Goal: Information Seeking & Learning: Learn about a topic

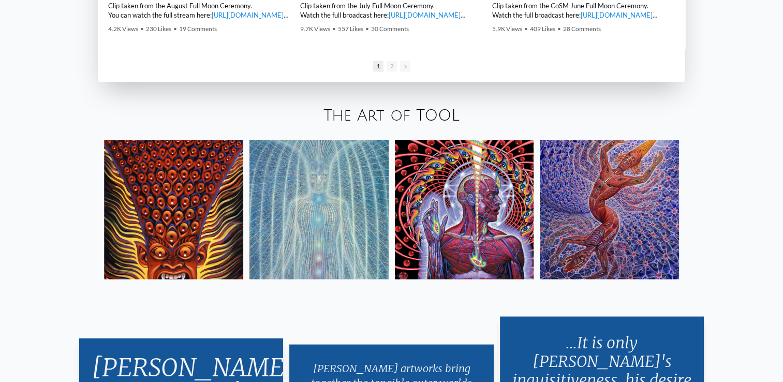
scroll to position [1797, 0]
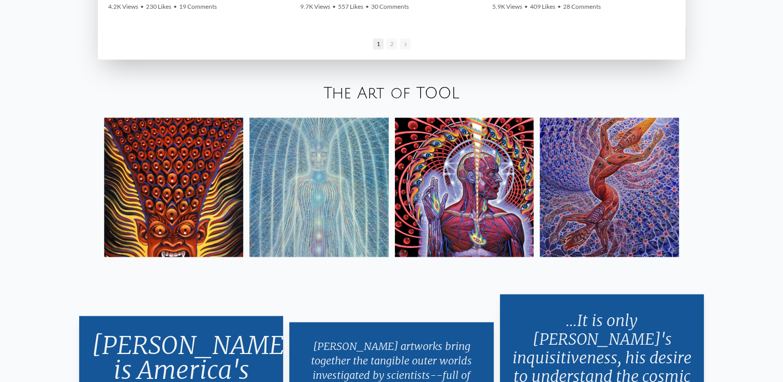
click at [652, 204] on img at bounding box center [609, 186] width 139 height 139
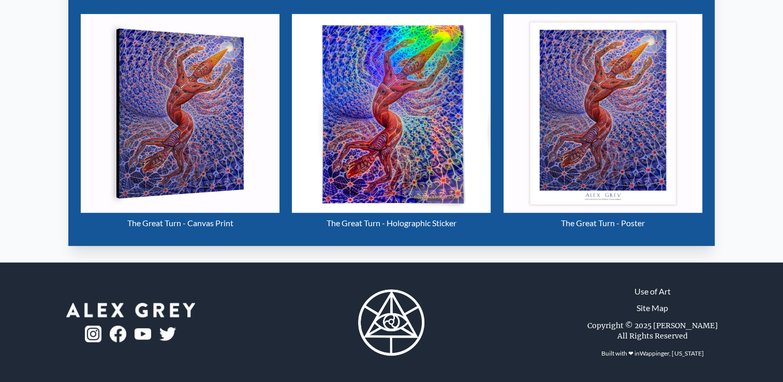
scroll to position [172, 0]
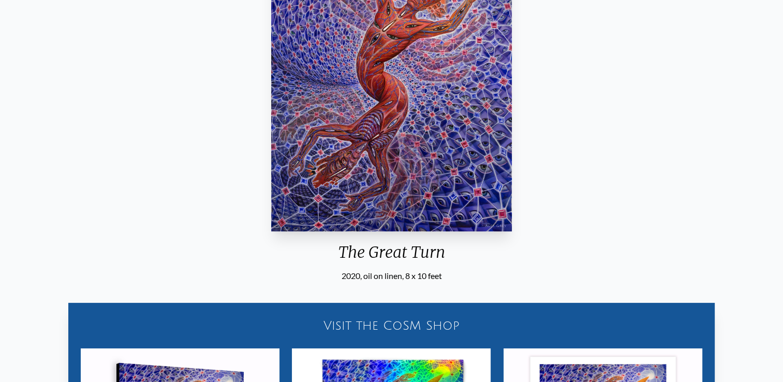
click at [778, 57] on div "The Great Turn 2020, oil on linen, 8 x 10 feet Visit the CoSM Shop The Great Tu…" at bounding box center [391, 255] width 783 height 683
click at [780, 53] on div "The Great Turn 2020, oil on linen, 8 x 10 feet Visit the CoSM Shop The Great Tu…" at bounding box center [391, 255] width 783 height 683
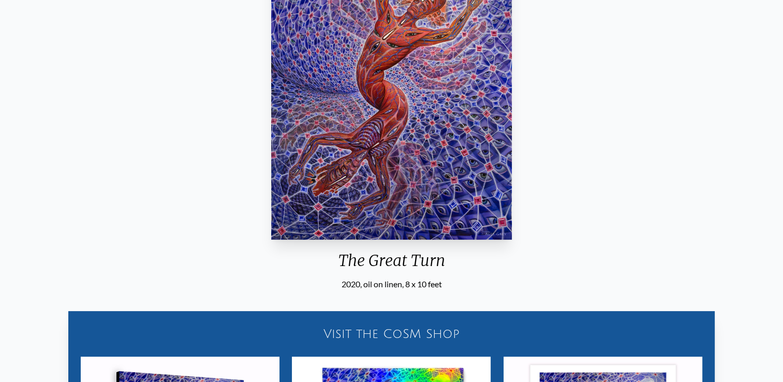
scroll to position [0, 0]
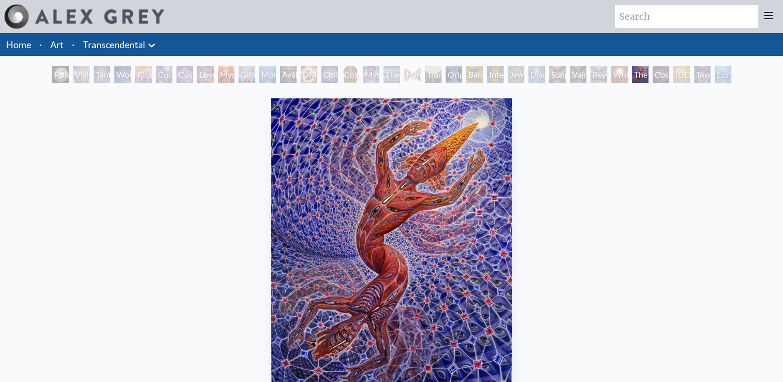
click at [617, 74] on div "White Light" at bounding box center [619, 74] width 17 height 17
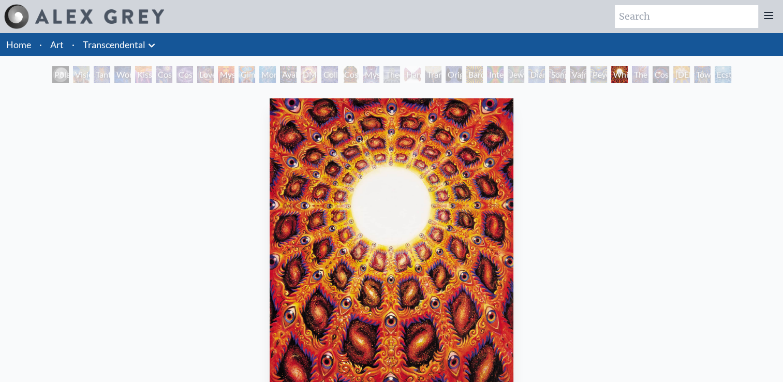
click at [573, 76] on div "Vajra Being" at bounding box center [578, 74] width 17 height 17
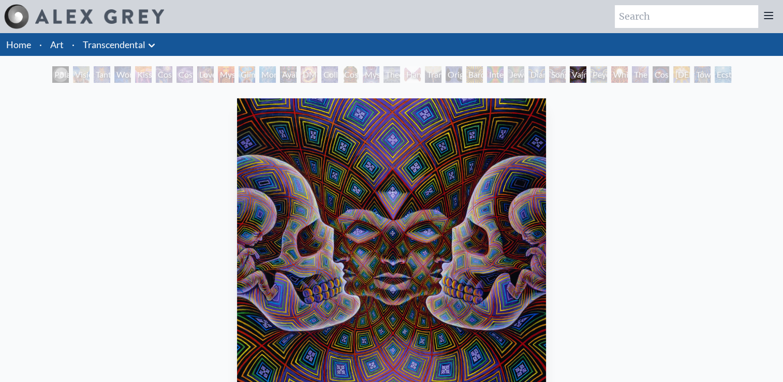
click at [549, 78] on div "Song of Vajra Being" at bounding box center [557, 74] width 17 height 17
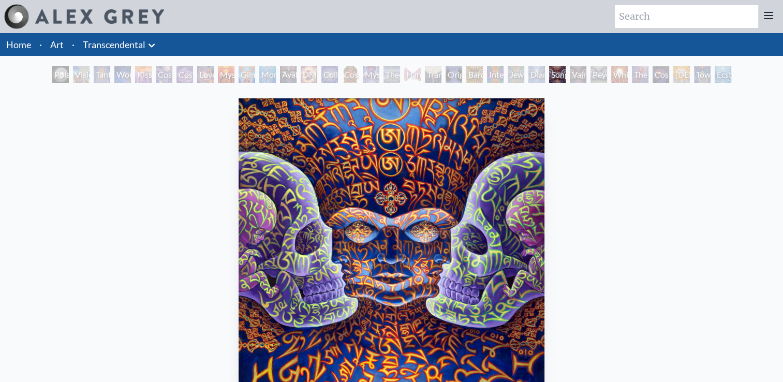
click at [507, 74] on div "Jewel Being" at bounding box center [515, 74] width 17 height 17
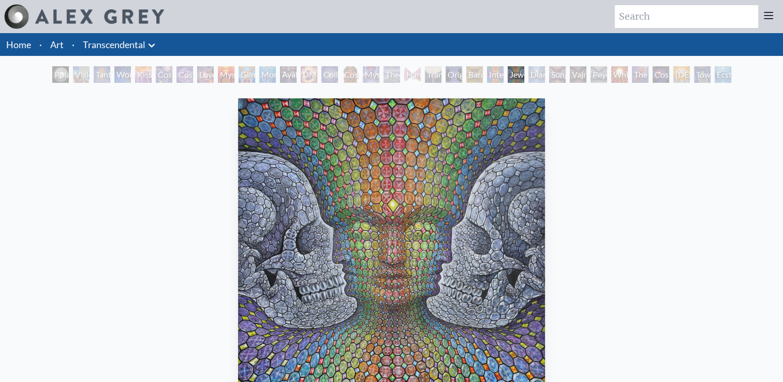
click at [453, 68] on div "Original Face" at bounding box center [453, 74] width 17 height 17
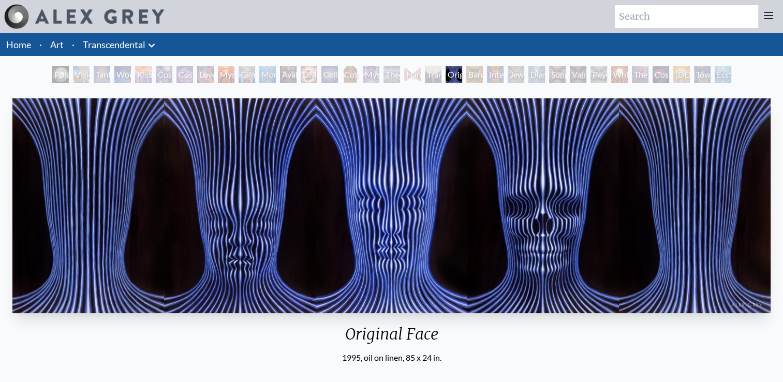
click at [54, 74] on div "Polar Unity Spiral" at bounding box center [60, 74] width 17 height 17
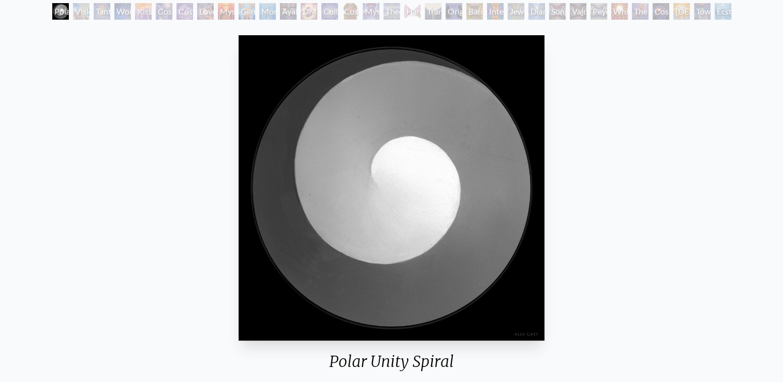
scroll to position [52, 0]
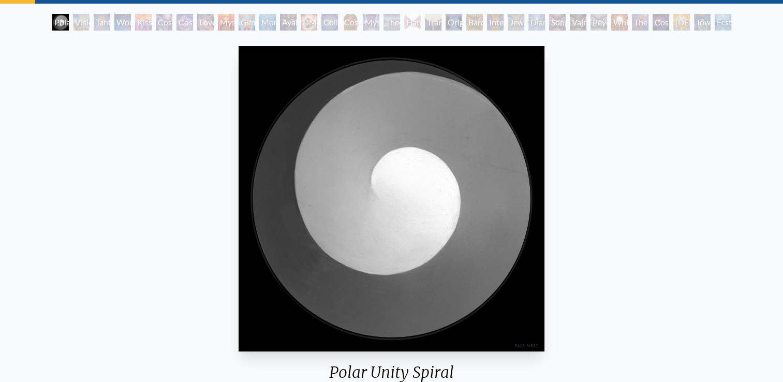
click at [73, 22] on div "Visionary Origin of Language" at bounding box center [81, 22] width 17 height 17
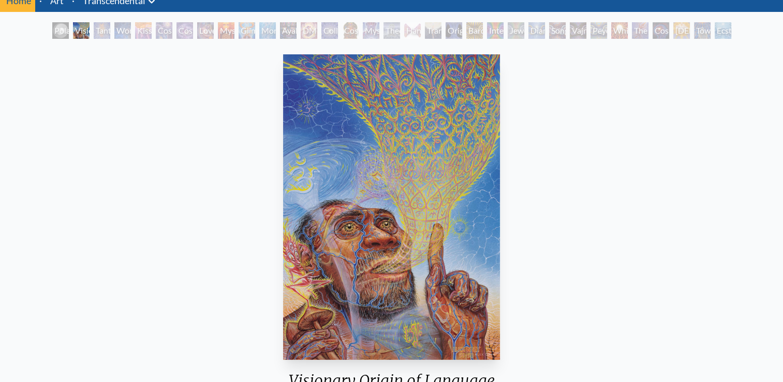
scroll to position [43, 0]
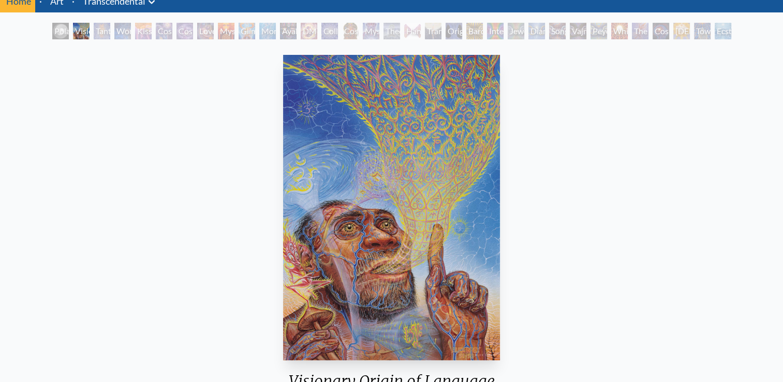
click at [110, 30] on div "Tantra" at bounding box center [102, 31] width 17 height 17
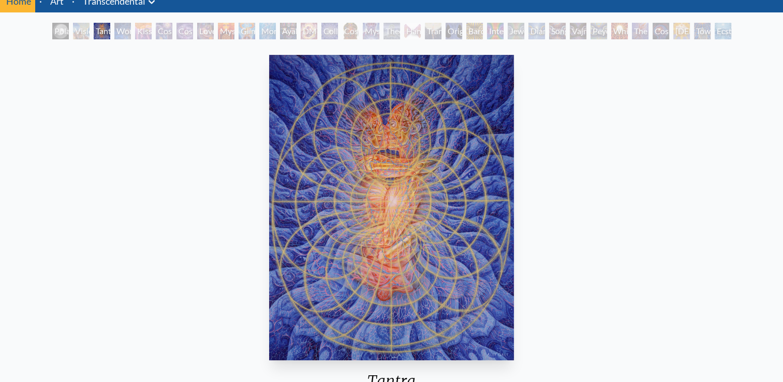
click at [121, 30] on div "Wonder" at bounding box center [122, 31] width 17 height 17
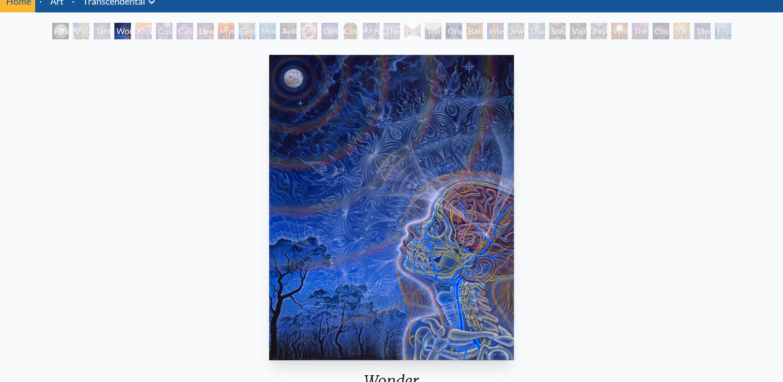
click at [151, 32] on div "Kiss of the Muse" at bounding box center [143, 31] width 17 height 17
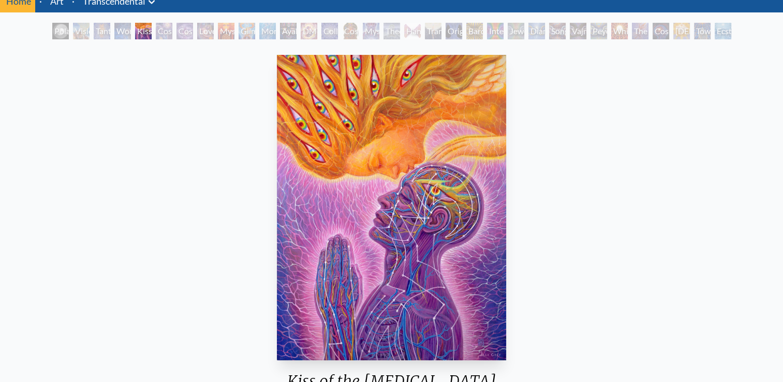
click at [186, 32] on div "Cosmic Artist" at bounding box center [184, 31] width 17 height 17
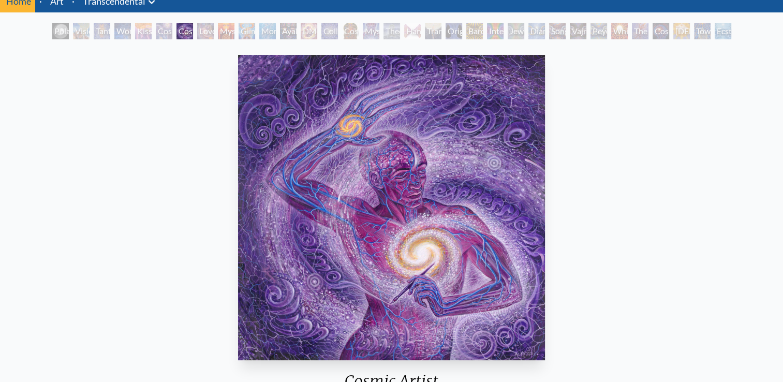
click at [228, 29] on div "Mysteriosa 2" at bounding box center [226, 31] width 17 height 17
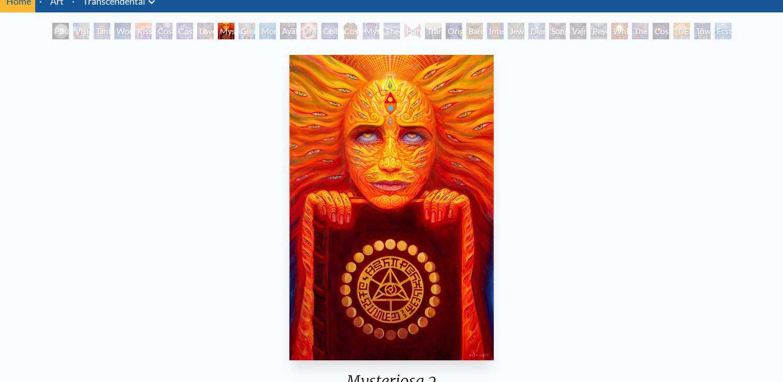
click at [189, 32] on div "Cosmic Artist" at bounding box center [184, 31] width 17 height 17
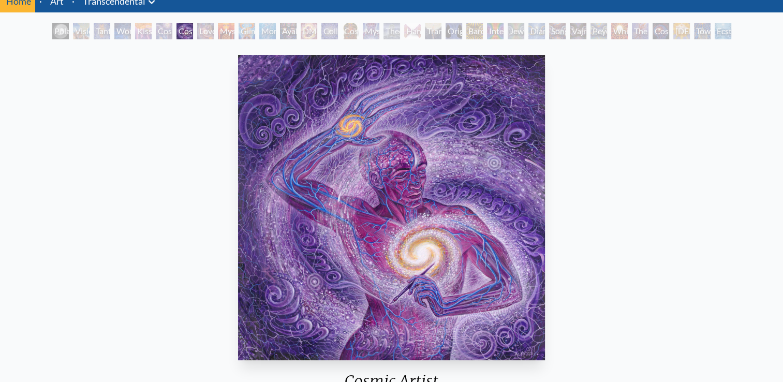
click at [218, 34] on div "Mysteriosa 2" at bounding box center [226, 31] width 17 height 17
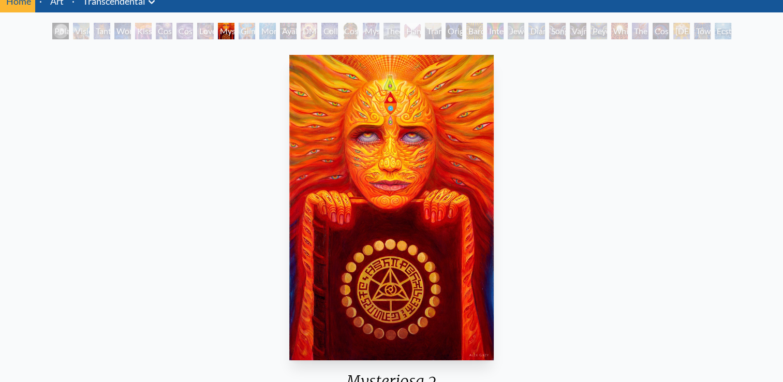
click at [240, 30] on div "Glimpsing the Empyrean" at bounding box center [246, 31] width 17 height 17
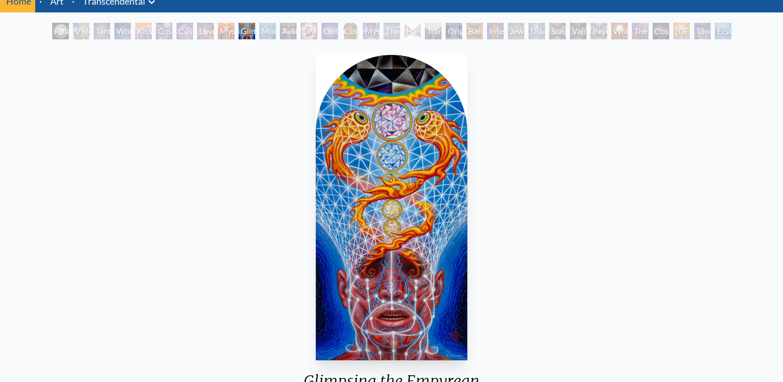
click at [250, 32] on div "Glimpsing the Empyrean" at bounding box center [246, 31] width 17 height 17
click at [266, 32] on div "Monochord" at bounding box center [267, 31] width 17 height 17
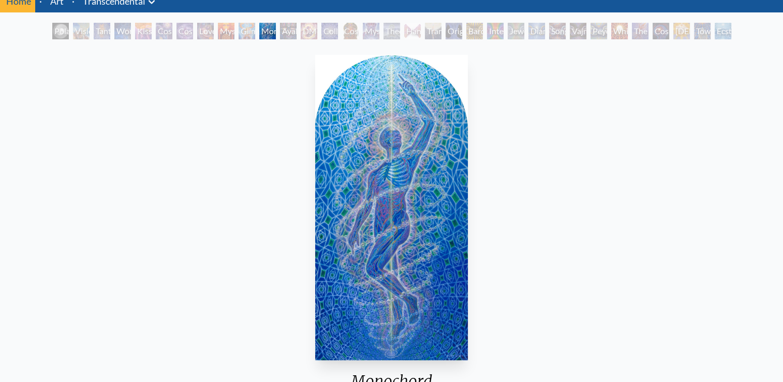
click at [306, 34] on div "DMT - The Spirit Molecule" at bounding box center [309, 31] width 17 height 17
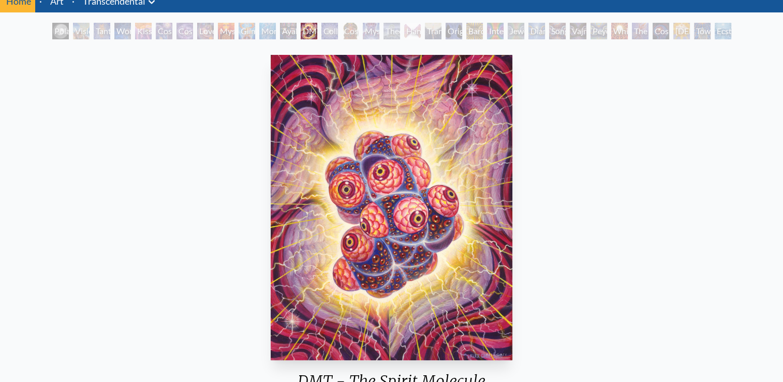
click at [342, 34] on div "Cosmic Christ" at bounding box center [350, 31] width 17 height 17
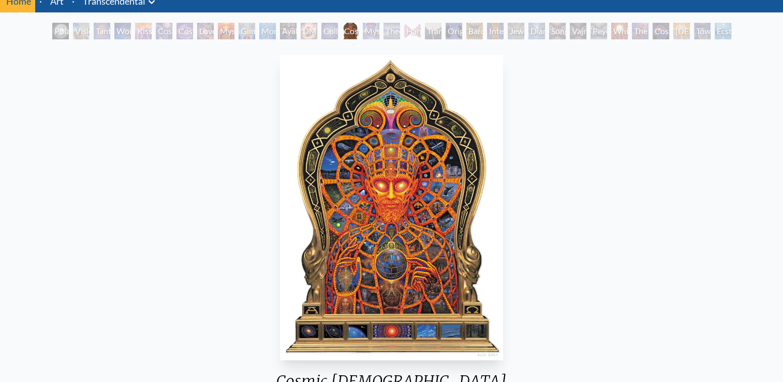
click at [301, 29] on div "DMT - The Spirit Molecule" at bounding box center [309, 31] width 17 height 17
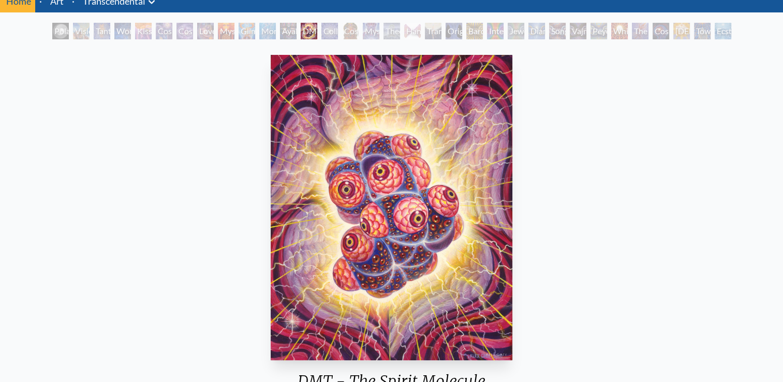
click at [375, 32] on div "Mystic Eye" at bounding box center [371, 31] width 17 height 17
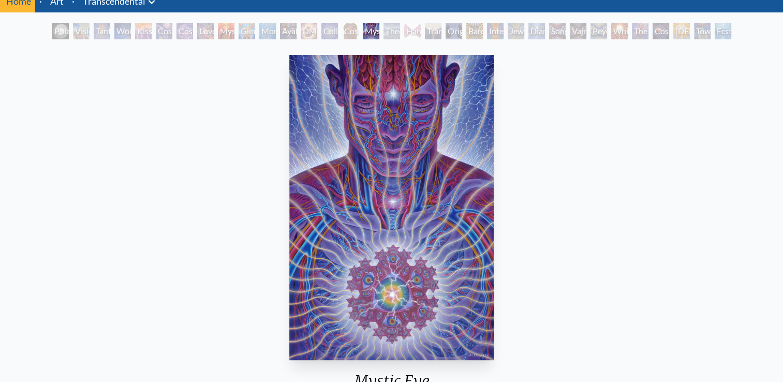
click at [400, 31] on div "Theologue" at bounding box center [391, 31] width 17 height 17
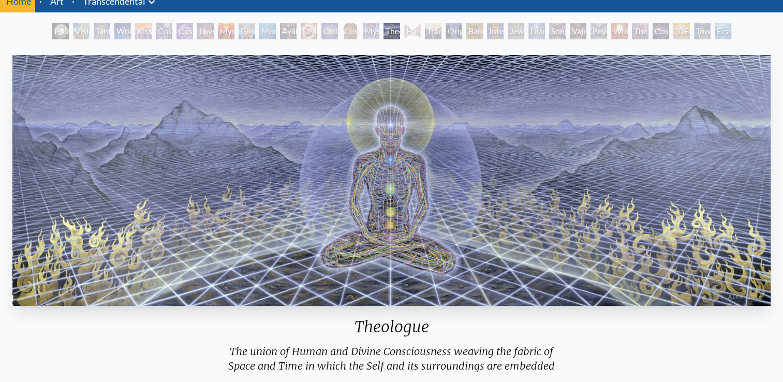
click at [418, 32] on div "Hands that See" at bounding box center [412, 31] width 17 height 17
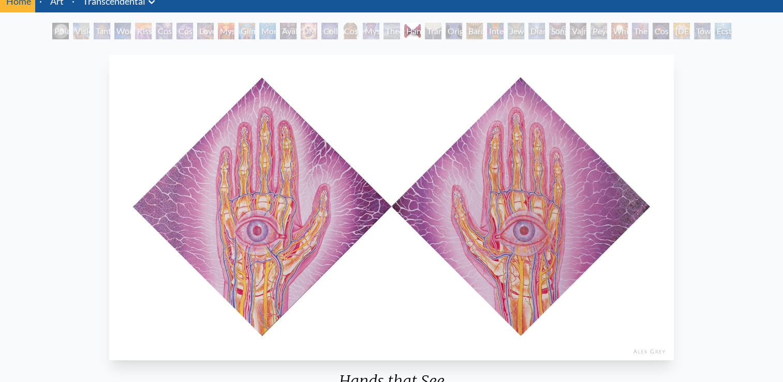
click at [421, 31] on div "Hands that See" at bounding box center [412, 31] width 17 height 17
click at [448, 29] on div "Original Face" at bounding box center [453, 31] width 17 height 17
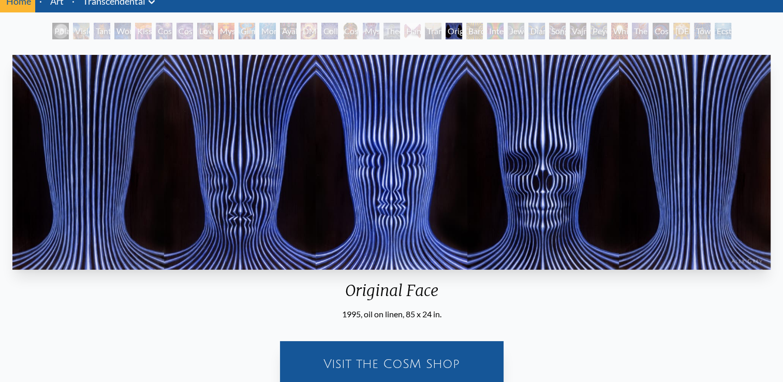
click at [490, 30] on div "Interbeing" at bounding box center [495, 31] width 17 height 17
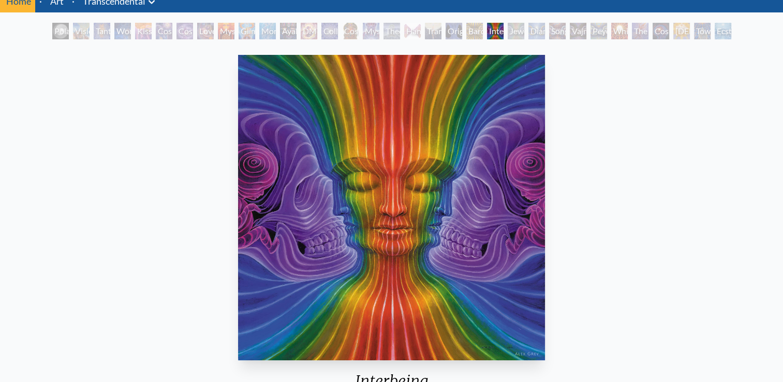
click at [466, 33] on div "Bardo Being" at bounding box center [474, 31] width 17 height 17
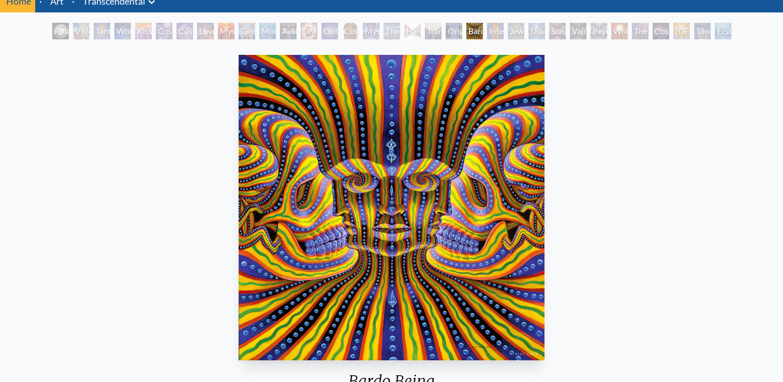
click at [521, 28] on div "Jewel Being" at bounding box center [515, 31] width 17 height 17
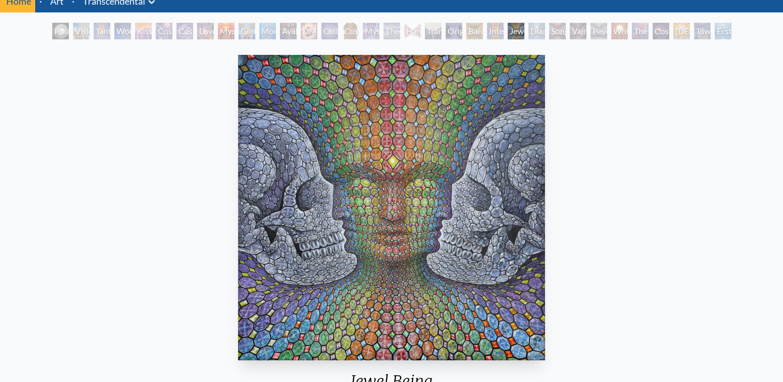
click at [545, 30] on div "Diamond Being" at bounding box center [536, 31] width 17 height 17
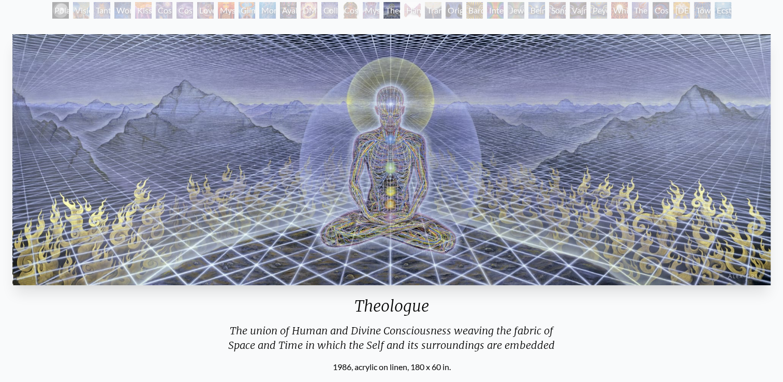
scroll to position [25, 0]
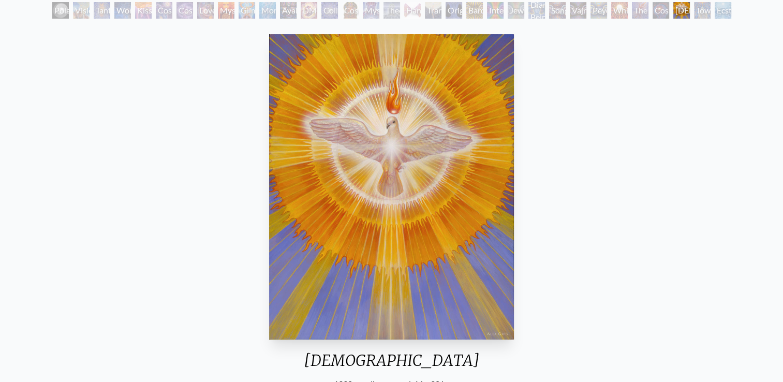
scroll to position [4, 0]
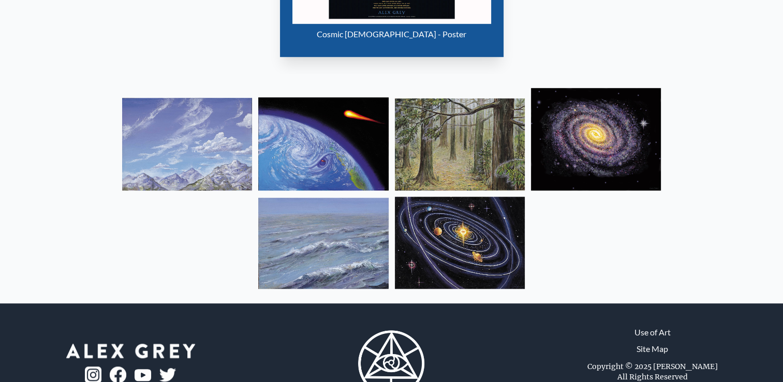
scroll to position [736, 0]
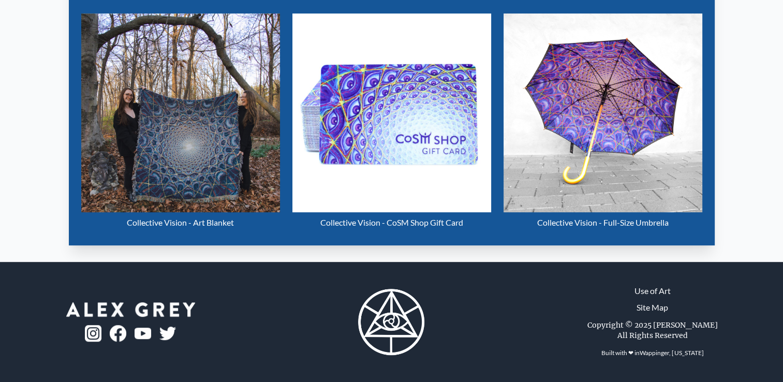
scroll to position [64, 0]
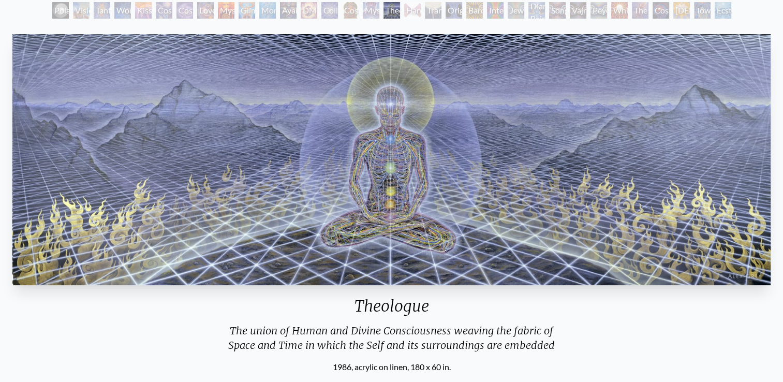
scroll to position [43, 0]
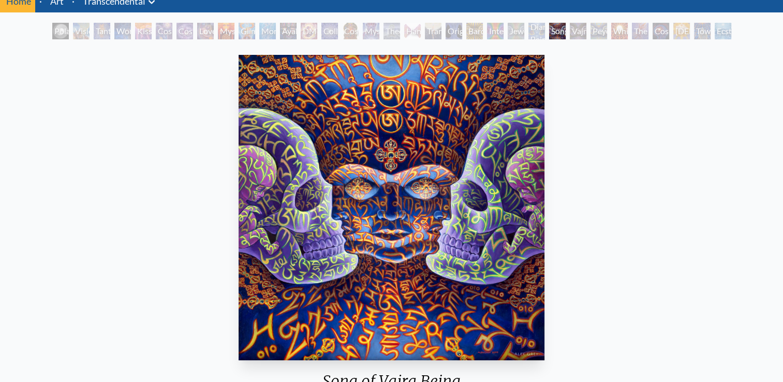
click at [10, 5] on link "Home" at bounding box center [18, 0] width 25 height 11
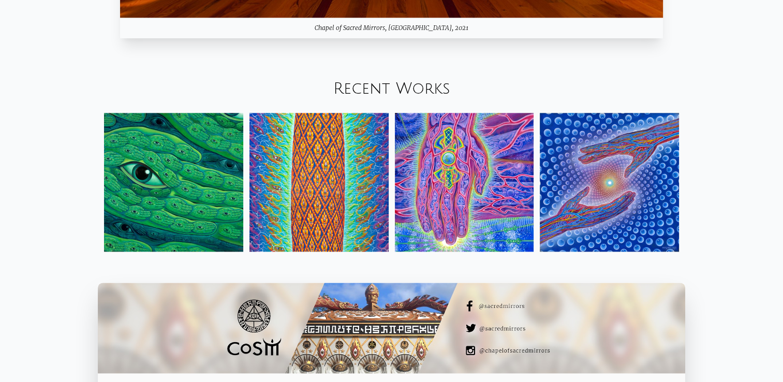
scroll to position [1179, 0]
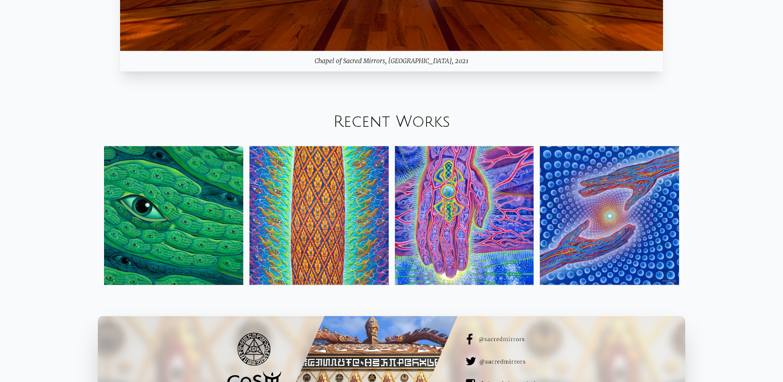
click at [168, 209] on img at bounding box center [173, 215] width 139 height 139
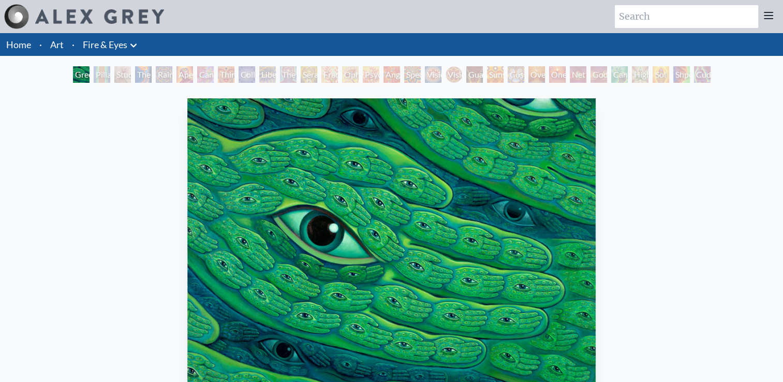
scroll to position [21, 0]
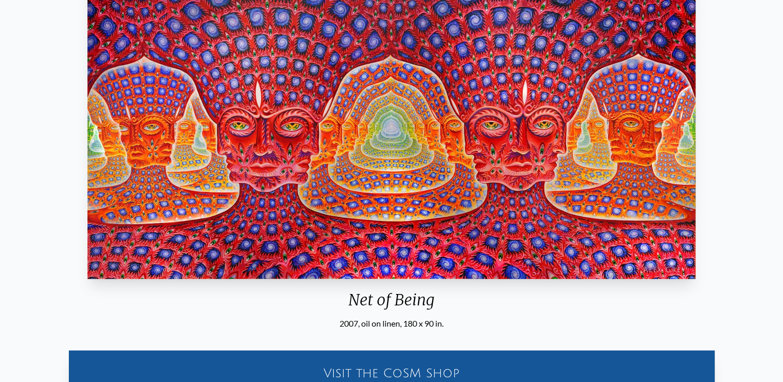
scroll to position [134, 0]
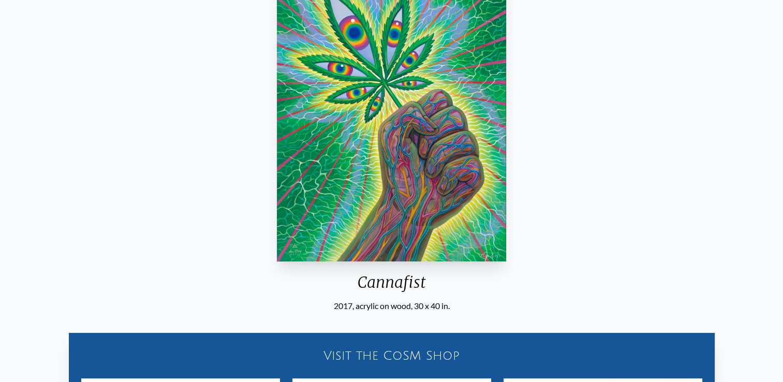
scroll to position [114, 0]
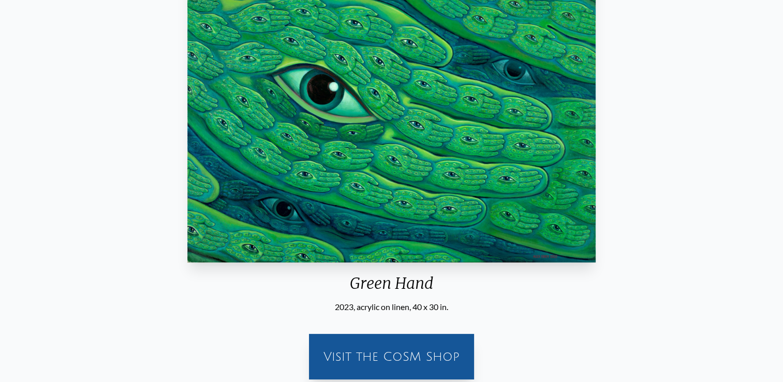
scroll to position [109, 0]
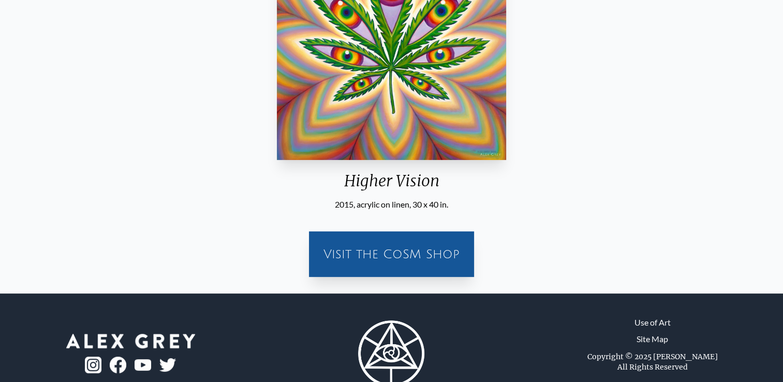
scroll to position [275, 0]
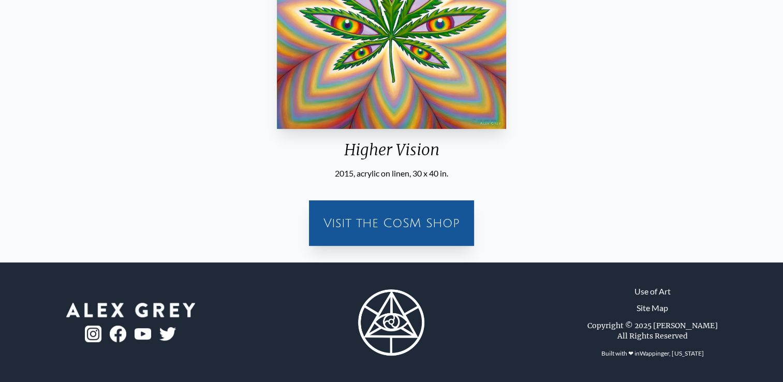
click at [388, 228] on div "Visit the CoSM Shop" at bounding box center [391, 222] width 153 height 33
